Goal: Task Accomplishment & Management: Use online tool/utility

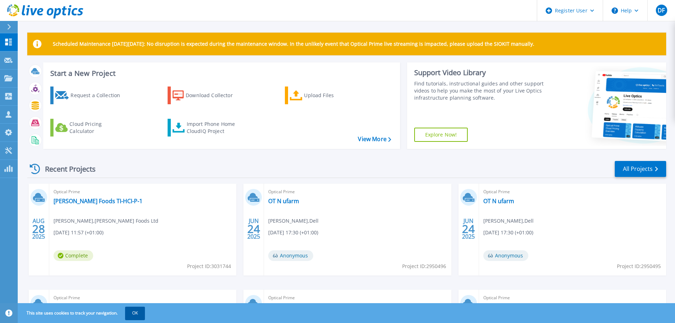
click at [138, 316] on button "OK" at bounding box center [135, 313] width 20 height 13
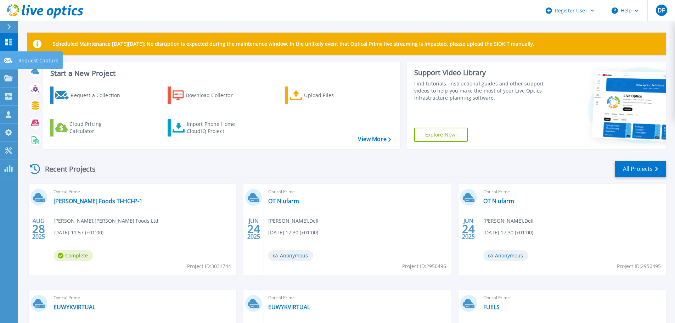
click at [25, 60] on p "Request Capture" at bounding box center [38, 60] width 40 height 18
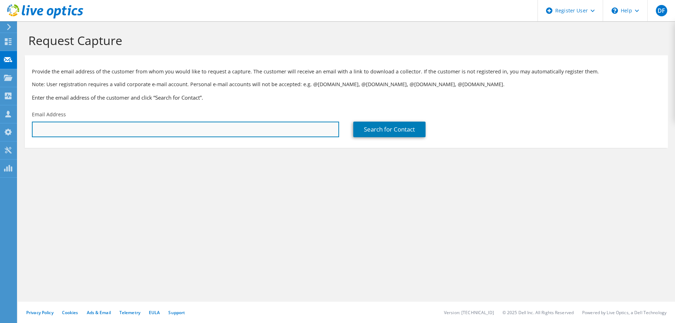
click at [70, 131] on input "text" at bounding box center [185, 130] width 307 height 16
click at [58, 127] on input "text" at bounding box center [185, 130] width 307 height 16
type input "[PERSON_NAME][EMAIL_ADDRESS][PERSON_NAME][DOMAIN_NAME]"
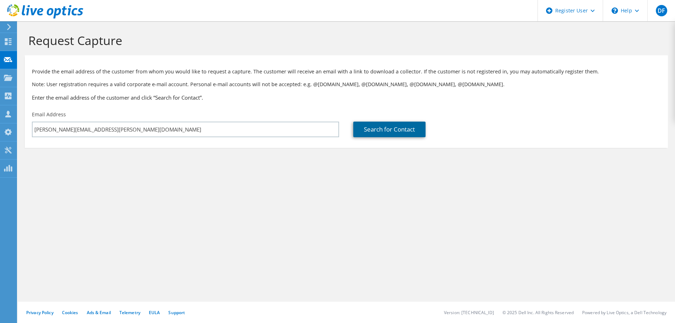
click at [381, 132] on link "Search for Contact" at bounding box center [389, 130] width 72 height 16
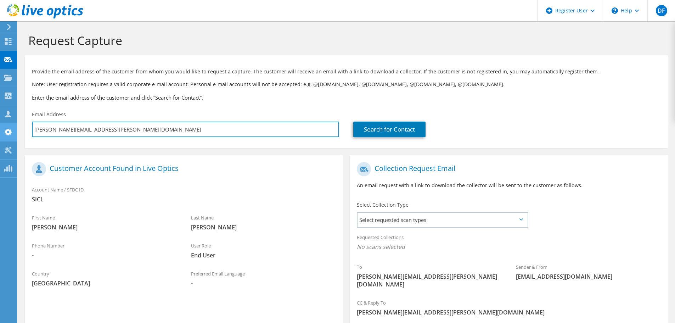
drag, startPoint x: 154, startPoint y: 132, endPoint x: 6, endPoint y: 129, distance: 147.9
click at [6, 129] on div "DF Dell User Darragh Flynn [EMAIL_ADDRESS][PERSON_NAME][DOMAIN_NAME] Dell My Pr…" at bounding box center [337, 198] width 675 height 396
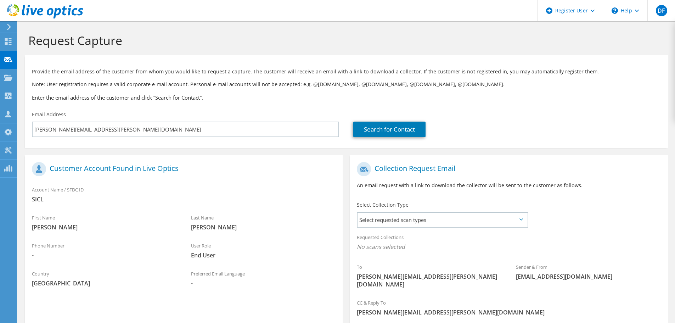
click at [156, 172] on h1 "Customer Account Found in Live Optics" at bounding box center [182, 169] width 300 height 14
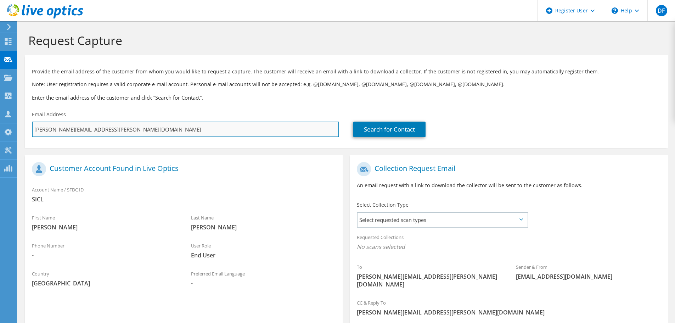
drag, startPoint x: 129, startPoint y: 131, endPoint x: 32, endPoint y: 128, distance: 97.5
click at [32, 128] on input "[PERSON_NAME][EMAIL_ADDRESS][PERSON_NAME][DOMAIN_NAME]" at bounding box center [185, 130] width 307 height 16
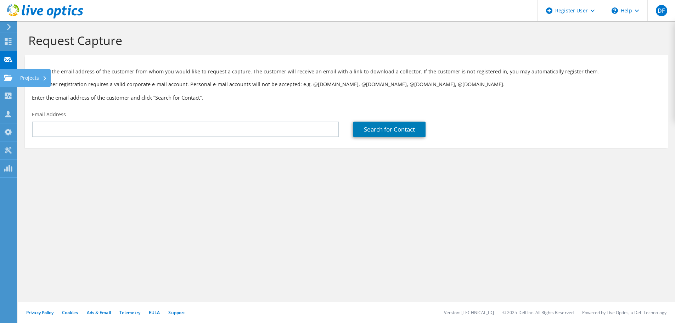
click at [10, 79] on use at bounding box center [8, 77] width 9 height 6
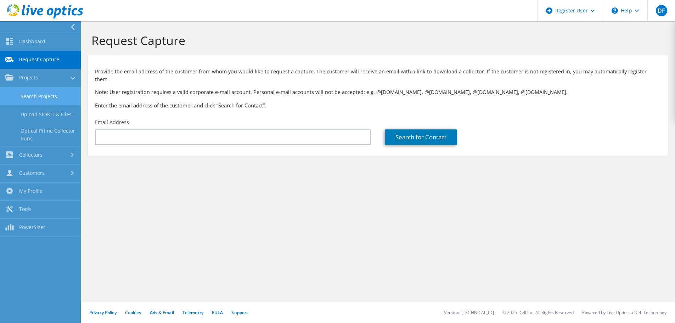
click at [28, 97] on link "Search Projects" at bounding box center [40, 96] width 81 height 18
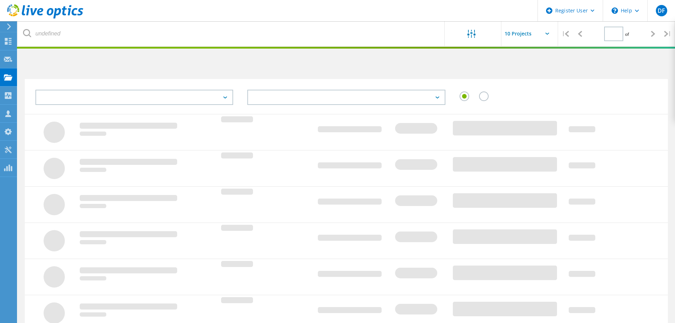
type input "1"
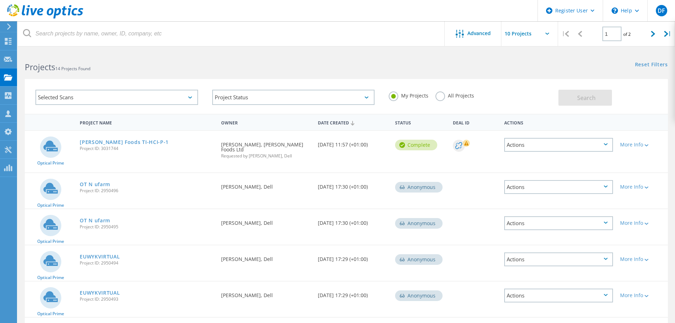
click at [440, 97] on label "All Projects" at bounding box center [455, 94] width 39 height 7
click at [0, 0] on input "All Projects" at bounding box center [0, 0] width 0 height 0
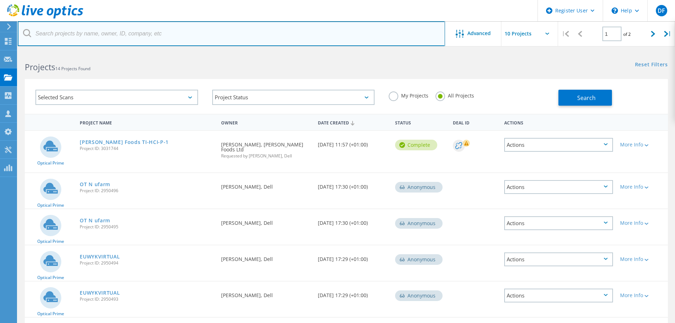
click at [74, 33] on input "text" at bounding box center [232, 33] width 428 height 25
paste input "[PERSON_NAME][EMAIL_ADDRESS][PERSON_NAME][DOMAIN_NAME]"
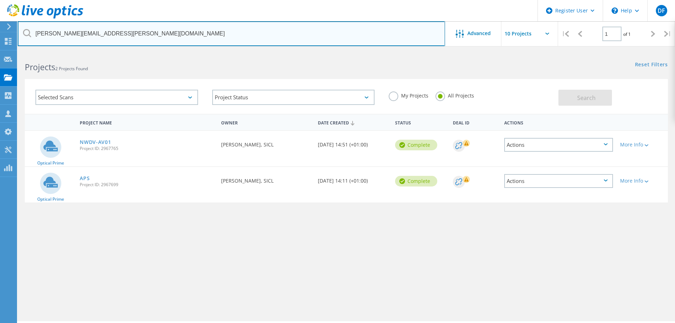
drag, startPoint x: 145, startPoint y: 34, endPoint x: -16, endPoint y: 33, distance: 160.6
click at [0, 33] on html "Register User \n Help Explore Helpful Articles Contact Support DF Dell User Dar…" at bounding box center [337, 171] width 675 height 342
paste input "[PERSON_NAME].[PERSON_NAME]@nisaretail"
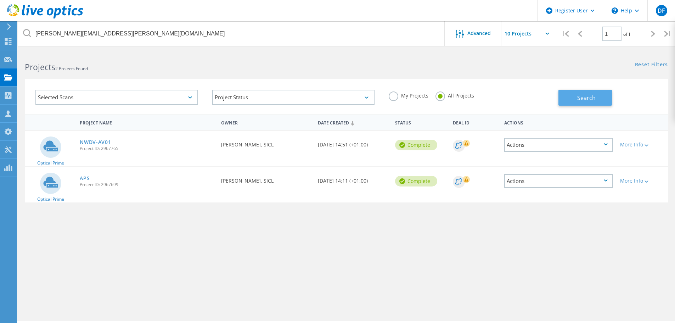
click at [575, 94] on button "Search" at bounding box center [586, 98] width 54 height 16
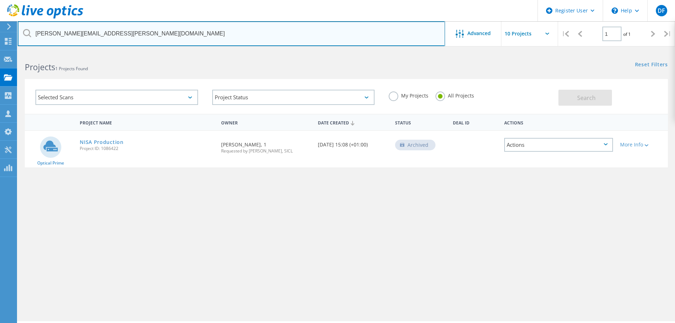
click at [118, 29] on input "[PERSON_NAME][EMAIL_ADDRESS][PERSON_NAME][DOMAIN_NAME]" at bounding box center [232, 33] width 428 height 25
drag, startPoint x: 122, startPoint y: 32, endPoint x: -4, endPoint y: 32, distance: 125.1
click at [0, 32] on html "Register User \n Help Explore Helpful Articles Contact Support DF Dell User Dar…" at bounding box center [337, 171] width 675 height 342
paste input "3031649"
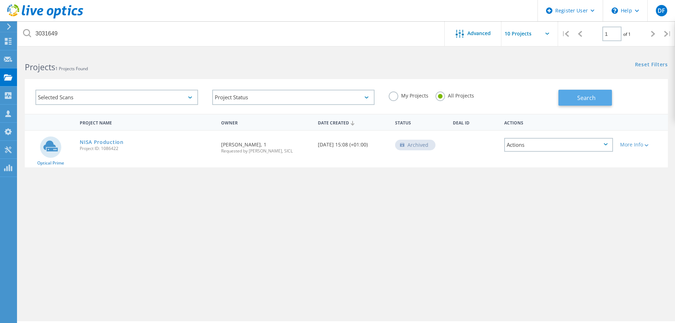
click at [576, 96] on button "Search" at bounding box center [586, 98] width 54 height 16
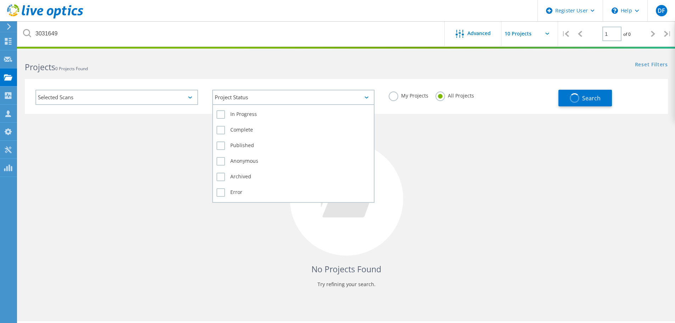
click at [246, 100] on div "Project Status" at bounding box center [293, 97] width 163 height 15
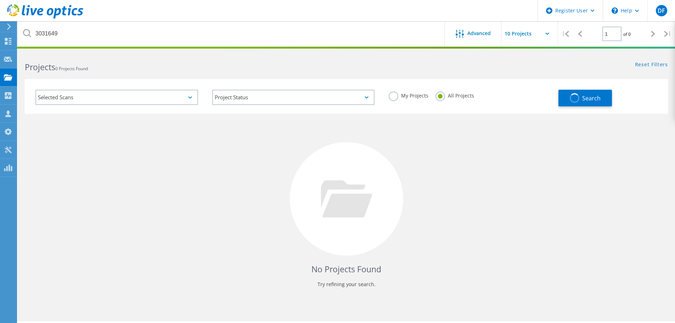
click at [219, 82] on div "Selected Scans Project Status In Progress Complete Published Anonymous Archived…" at bounding box center [346, 96] width 643 height 35
click at [139, 101] on div "Selected Scans" at bounding box center [116, 97] width 163 height 15
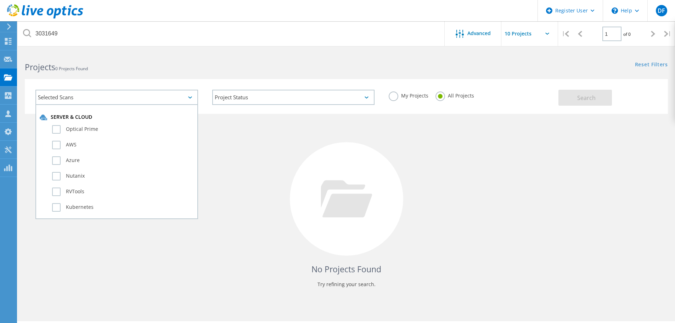
click at [131, 81] on div "Selected Scans Server & Cloud Optical Prime AWS Azure Nutanix RVTools Kubernete…" at bounding box center [346, 96] width 643 height 35
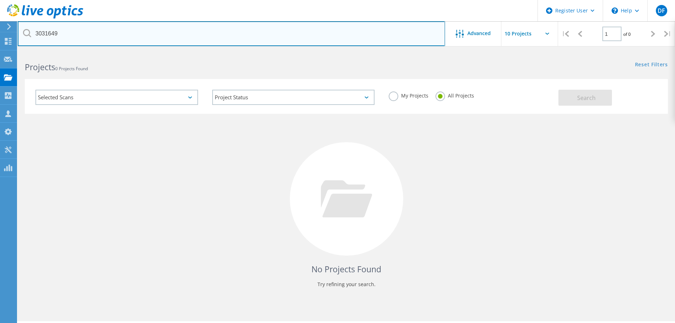
drag, startPoint x: 85, startPoint y: 39, endPoint x: 16, endPoint y: 29, distance: 70.5
click at [16, 51] on div "Register User \n Help Explore Helpful Articles Contact Support DF Dell User Dar…" at bounding box center [337, 196] width 675 height 291
type input "3"
